Goal: Transaction & Acquisition: Purchase product/service

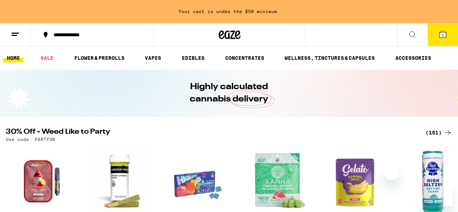
click at [438, 37] on icon at bounding box center [442, 34] width 9 height 9
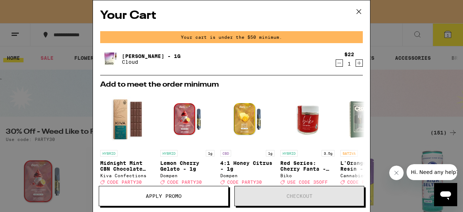
click at [336, 63] on icon "Decrement" at bounding box center [339, 63] width 7 height 9
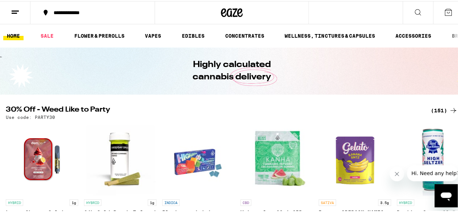
click at [22, 3] on button at bounding box center [15, 11] width 30 height 23
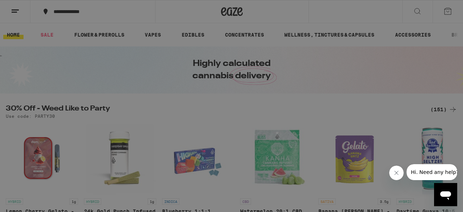
click at [22, 3] on button at bounding box center [15, 12] width 31 height 24
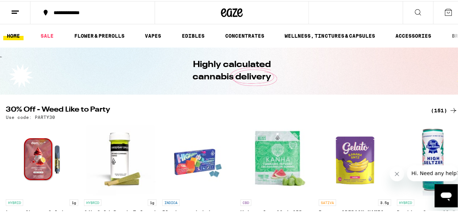
click at [14, 18] on button at bounding box center [15, 11] width 30 height 23
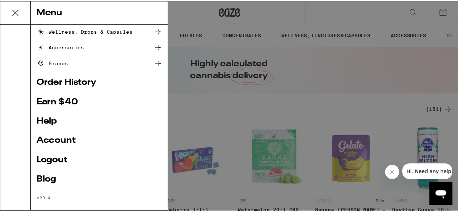
scroll to position [114, 0]
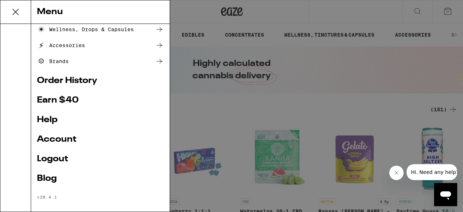
click at [106, 161] on link "Logout" at bounding box center [100, 158] width 127 height 9
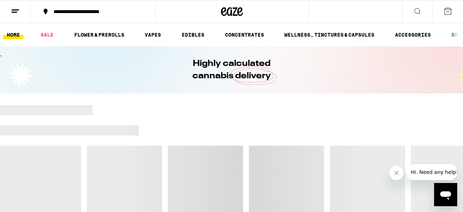
scroll to position [72, 0]
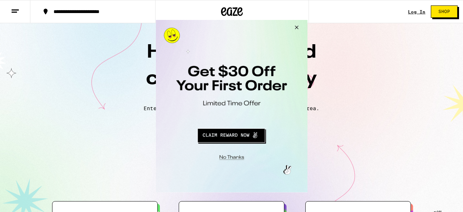
click at [296, 25] on button "Close Modal" at bounding box center [295, 28] width 20 height 17
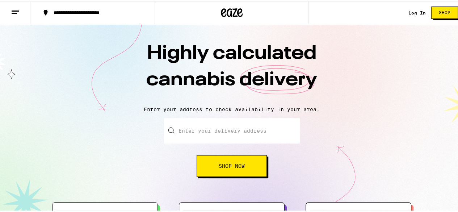
click at [408, 14] on div "Log In Shop" at bounding box center [435, 11] width 55 height 23
click at [408, 13] on link "Log In" at bounding box center [416, 11] width 17 height 5
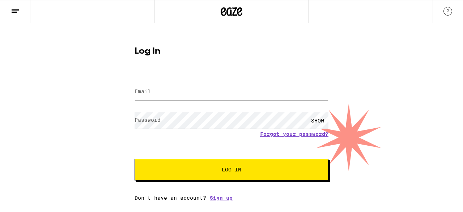
click at [165, 88] on input "Email" at bounding box center [232, 92] width 194 height 16
click at [188, 112] on div "SHOW" at bounding box center [232, 120] width 194 height 21
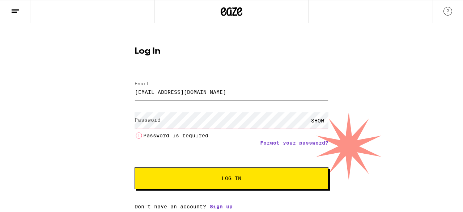
type input "[EMAIL_ADDRESS][PERSON_NAME][PERSON_NAME][DOMAIN_NAME]"
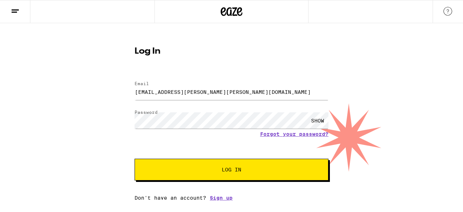
click at [222, 174] on button "Log In" at bounding box center [232, 169] width 194 height 22
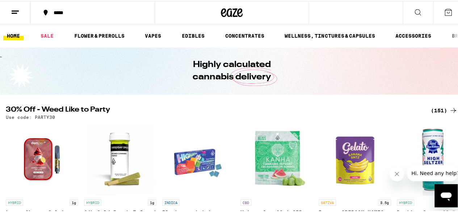
click at [13, 16] on button at bounding box center [15, 11] width 30 height 23
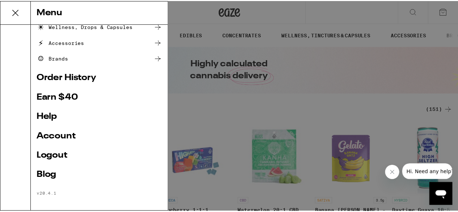
scroll to position [117, 0]
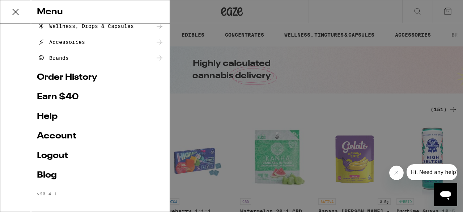
click at [69, 132] on link "Account" at bounding box center [100, 136] width 127 height 9
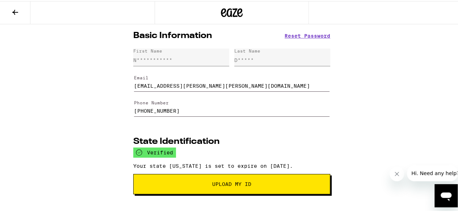
click at [16, 12] on icon at bounding box center [15, 11] width 9 height 9
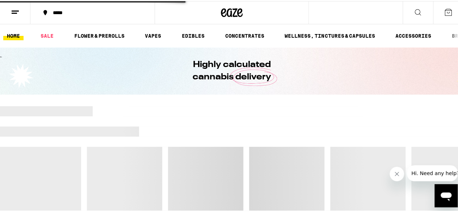
click at [16, 12] on icon at bounding box center [15, 11] width 9 height 9
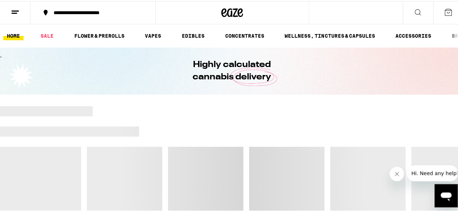
scroll to position [72, 0]
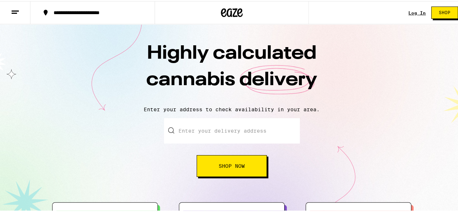
click at [411, 10] on link "Log In" at bounding box center [416, 11] width 17 height 5
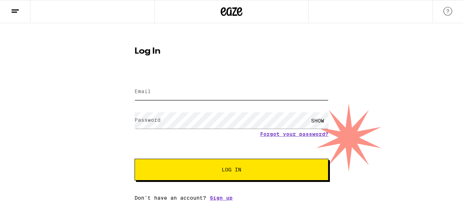
click at [253, 88] on input "Email" at bounding box center [232, 92] width 194 height 16
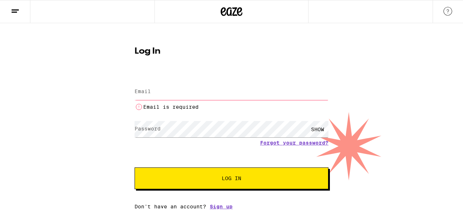
click at [171, 82] on div "Email is required" at bounding box center [232, 96] width 194 height 30
click at [134, 97] on div "Log In Email Email Email is required Password Password SHOW Forgot your passwor…" at bounding box center [231, 125] width 208 height 168
click at [155, 89] on input "Email" at bounding box center [232, 92] width 194 height 16
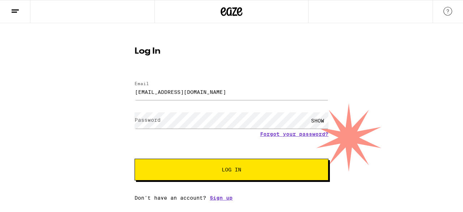
click at [148, 120] on label "Password" at bounding box center [148, 120] width 26 height 6
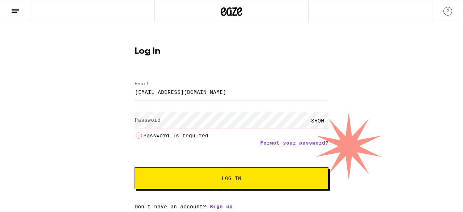
click at [148, 119] on label "Password" at bounding box center [148, 120] width 26 height 6
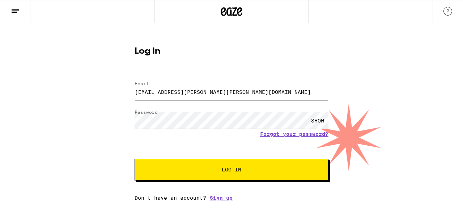
click at [217, 94] on input "[EMAIL_ADDRESS][PERSON_NAME][PERSON_NAME][DOMAIN_NAME]" at bounding box center [232, 92] width 194 height 16
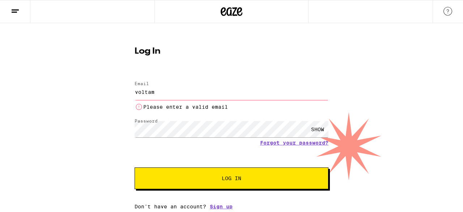
type input "[EMAIL_ADDRESS][DOMAIN_NAME]"
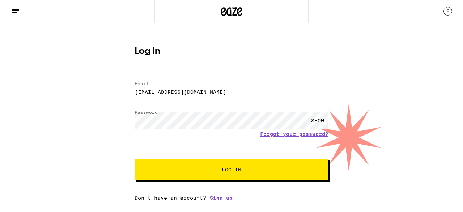
click at [174, 182] on div "Email Email [EMAIL_ADDRESS][DOMAIN_NAME] Password Password SHOW Forgot your pas…" at bounding box center [232, 137] width 194 height 127
click at [180, 172] on span "Log In" at bounding box center [231, 169] width 135 height 5
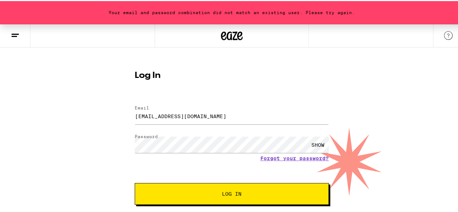
click at [307, 143] on div "SHOW" at bounding box center [318, 143] width 22 height 16
click at [135, 182] on button "Log In" at bounding box center [232, 193] width 194 height 22
